Goal: Navigation & Orientation: Go to known website

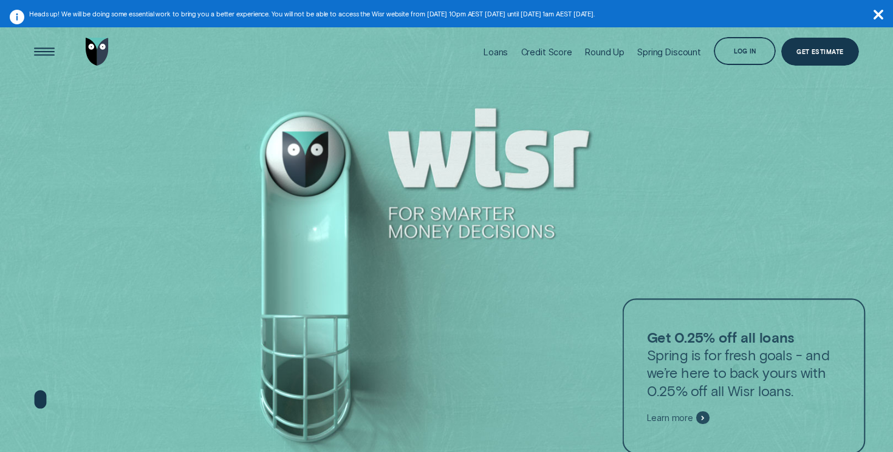
click at [680, 30] on div "Spring Discount" at bounding box center [670, 52] width 64 height 62
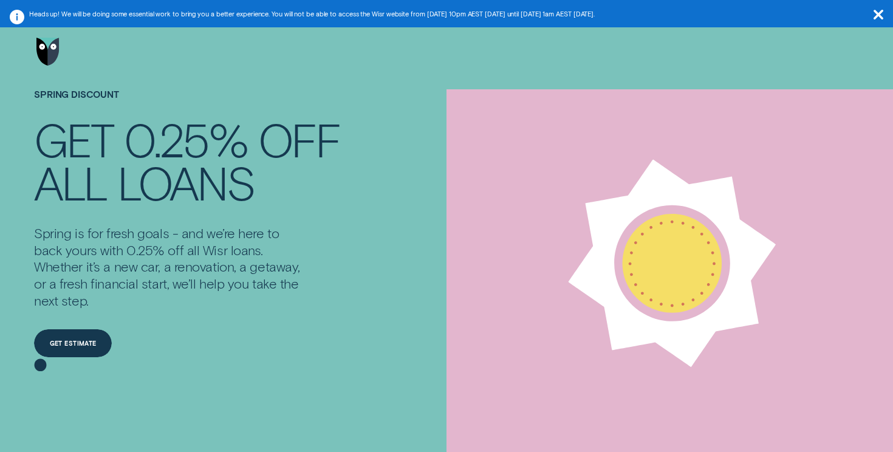
click at [880, 15] on icon "button" at bounding box center [879, 15] width 10 height 10
